Goal: Find specific page/section: Find specific page/section

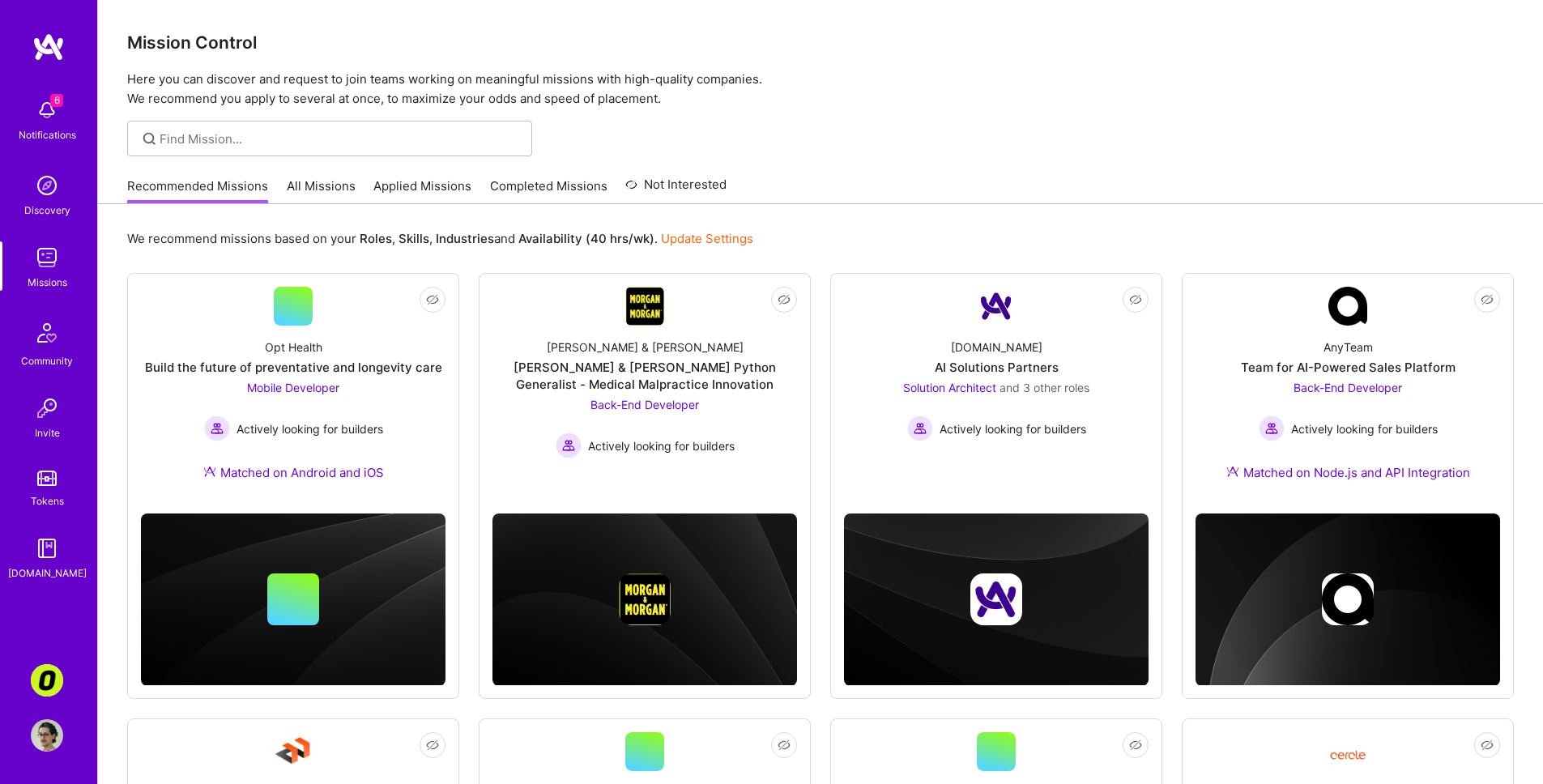
click at [353, 192] on div "Recommended Missions All Missions Applied Missions Completed Missions Not Inter…" at bounding box center [426, 185] width 599 height 35
click at [352, 184] on link "All Missions" at bounding box center [321, 190] width 69 height 27
